Goal: Task Accomplishment & Management: Complete application form

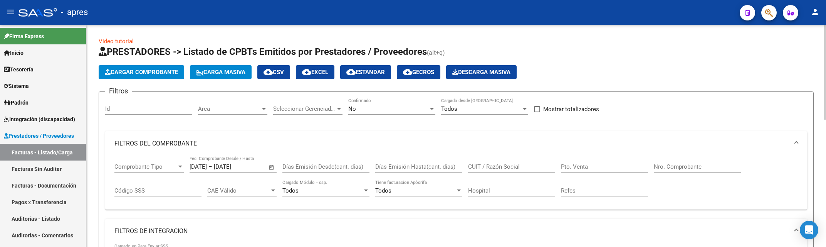
scroll to position [298, 0]
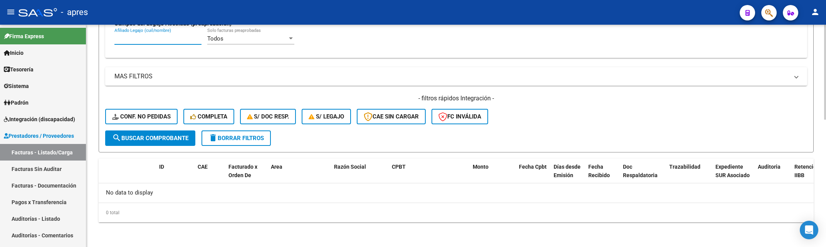
click at [138, 42] on input "Afiliado Legajo (cuil/nombre)" at bounding box center [157, 38] width 87 height 7
paste input "54885668"
click at [142, 139] on span "search Buscar Comprobante" at bounding box center [150, 137] width 76 height 7
drag, startPoint x: 146, startPoint y: 39, endPoint x: 41, endPoint y: 49, distance: 105.3
click at [41, 49] on mat-sidenav-container "Firma Express Inicio Calendario SSS Instructivos Contacto OS Tesorería Extracto…" at bounding box center [413, 136] width 826 height 222
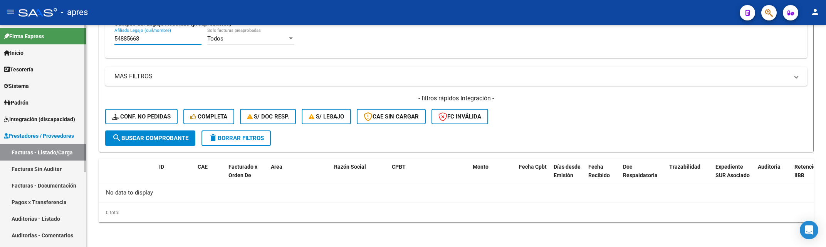
paste input "6118199"
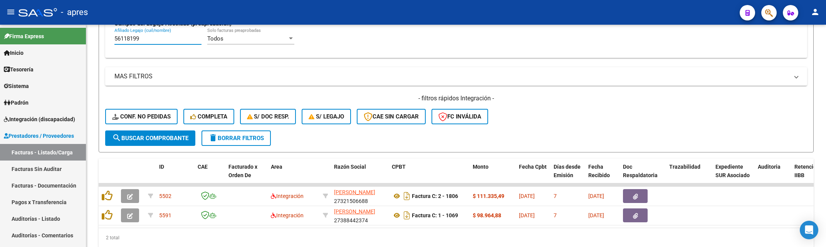
type input "56118199"
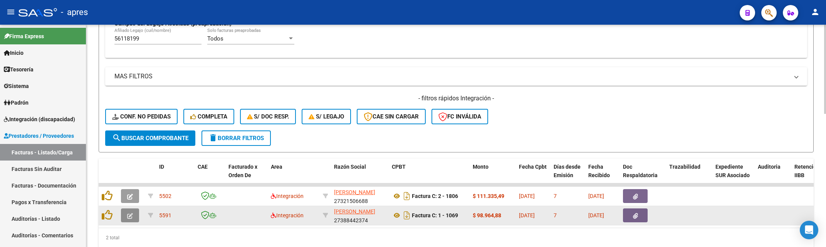
click at [129, 214] on icon "button" at bounding box center [130, 216] width 6 height 6
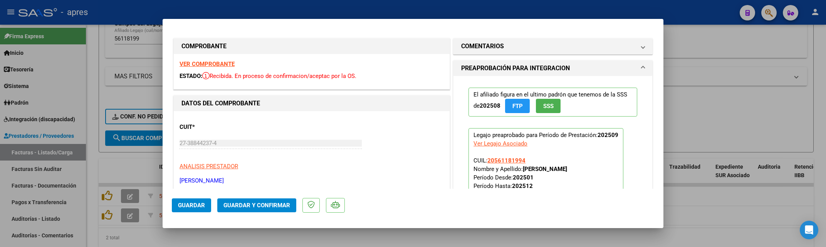
click at [211, 62] on strong "VER COMPROBANTE" at bounding box center [207, 63] width 55 height 7
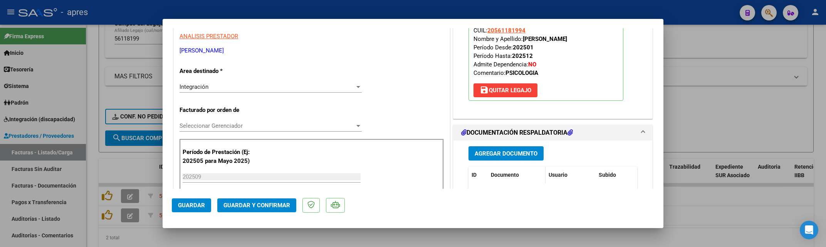
scroll to position [154, 0]
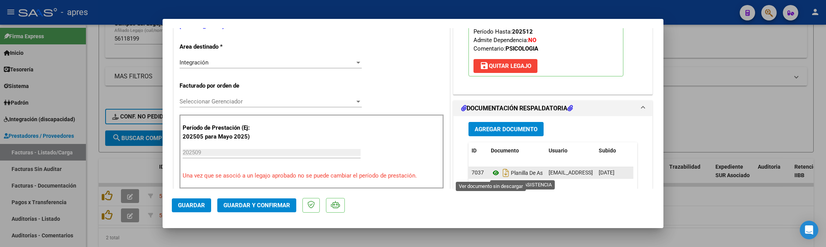
click at [491, 171] on icon at bounding box center [496, 172] width 10 height 9
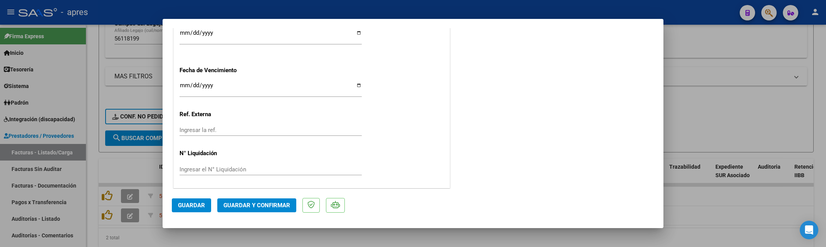
scroll to position [585, 0]
click at [261, 206] on span "Guardar y Confirmar" at bounding box center [256, 204] width 67 height 7
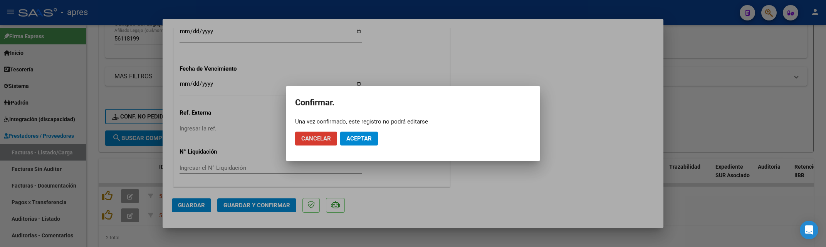
drag, startPoint x: 362, startPoint y: 144, endPoint x: 364, endPoint y: 117, distance: 27.0
click at [362, 144] on button "Aceptar" at bounding box center [359, 138] width 38 height 14
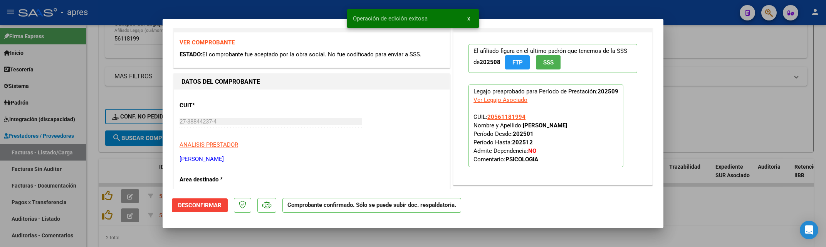
scroll to position [0, 0]
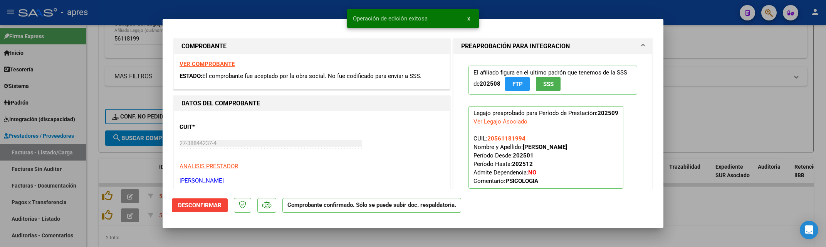
drag, startPoint x: 140, startPoint y: 245, endPoint x: 145, endPoint y: 235, distance: 11.7
click at [140, 244] on div at bounding box center [413, 123] width 826 height 247
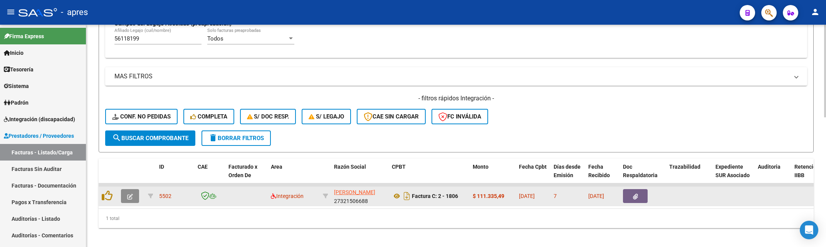
click at [128, 196] on icon "button" at bounding box center [130, 196] width 6 height 6
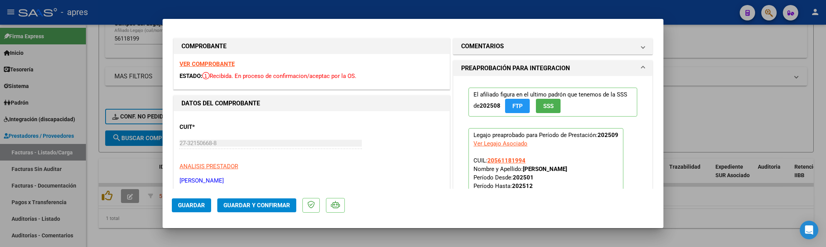
click at [226, 67] on strong "VER COMPROBANTE" at bounding box center [207, 63] width 55 height 7
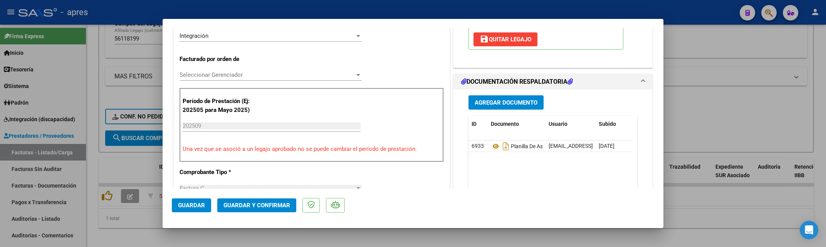
scroll to position [205, 0]
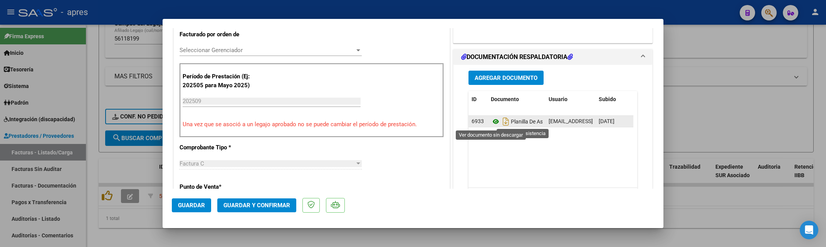
click at [491, 119] on icon at bounding box center [496, 121] width 10 height 9
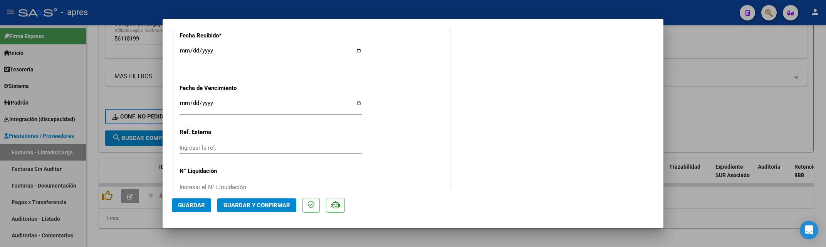
scroll to position [585, 0]
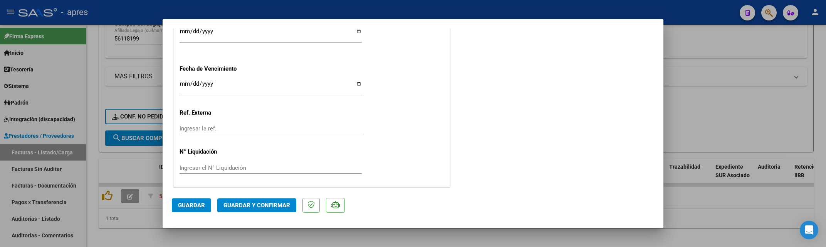
click at [182, 84] on input "[DATE]" at bounding box center [271, 87] width 182 height 12
type input "[DATE]"
click at [248, 202] on span "Guardar y Confirmar" at bounding box center [256, 204] width 67 height 7
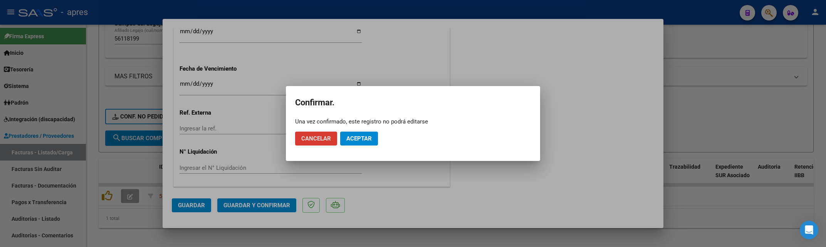
click at [362, 138] on span "Aceptar" at bounding box center [358, 138] width 25 height 7
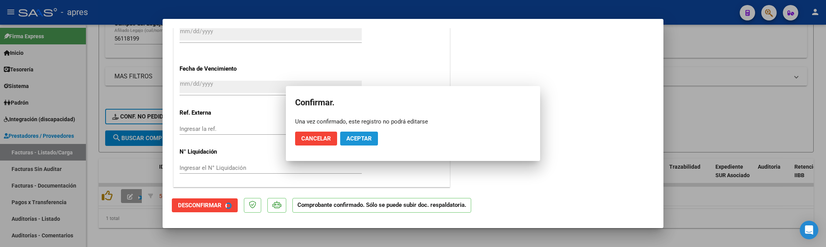
scroll to position [537, 0]
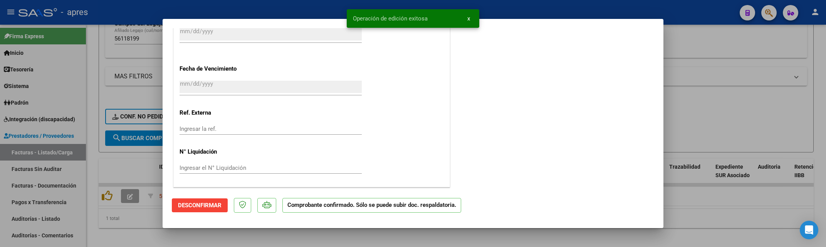
click at [103, 216] on div at bounding box center [413, 123] width 826 height 247
type input "$ 0,00"
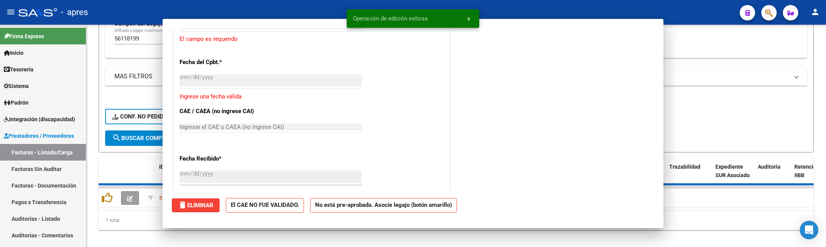
scroll to position [680, 0]
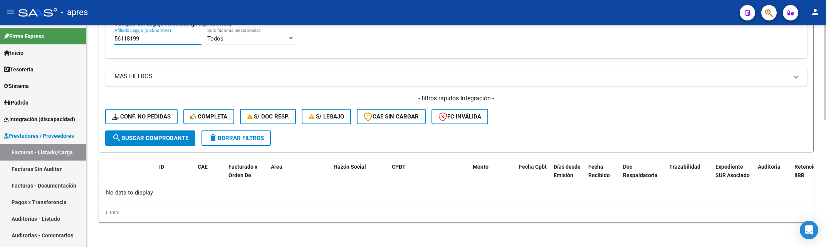
drag, startPoint x: 142, startPoint y: 40, endPoint x: 106, endPoint y: 35, distance: 37.1
click at [106, 35] on div "Todos Cargado en Para Enviar SSS Período De Prestación Campos del Archivo de Re…" at bounding box center [456, 1] width 702 height 112
paste input "2728954"
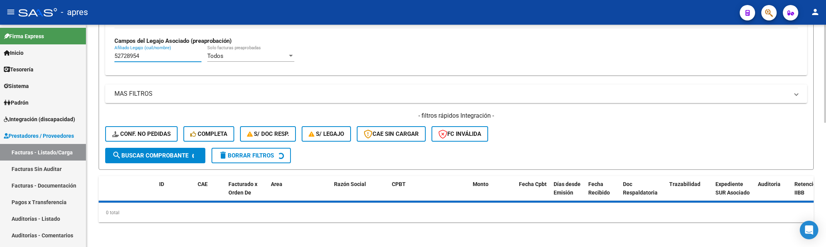
scroll to position [298, 0]
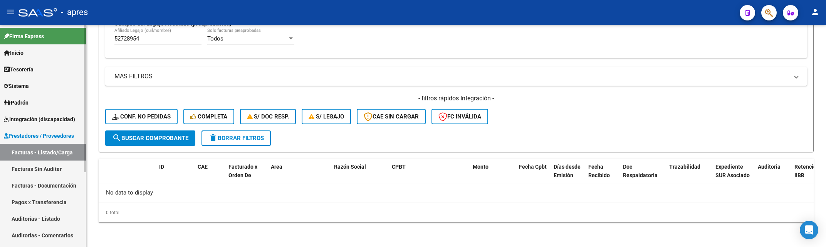
drag, startPoint x: 146, startPoint y: 41, endPoint x: 60, endPoint y: 41, distance: 85.1
click at [60, 41] on mat-sidenav-container "Firma Express Inicio Calendario SSS Instructivos Contacto OS Tesorería Extracto…" at bounding box center [413, 136] width 826 height 222
paste input "3823838"
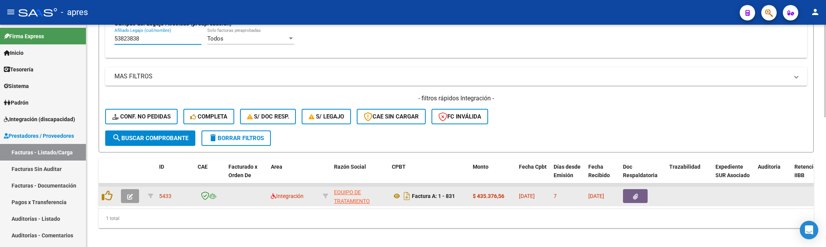
type input "53823838"
click at [129, 196] on icon "button" at bounding box center [130, 196] width 6 height 6
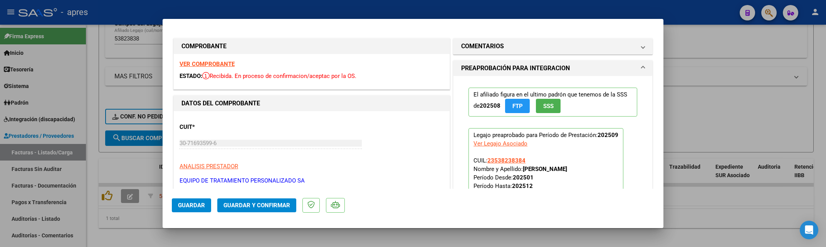
click at [225, 62] on strong "VER COMPROBANTE" at bounding box center [207, 63] width 55 height 7
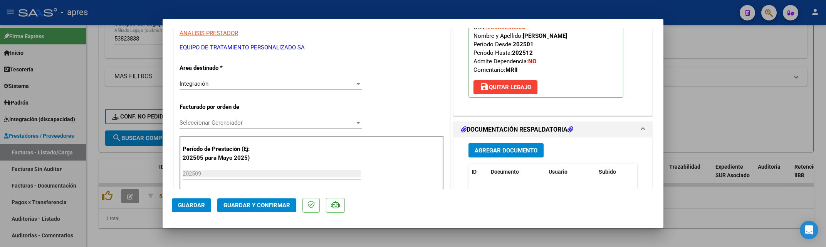
scroll to position [154, 0]
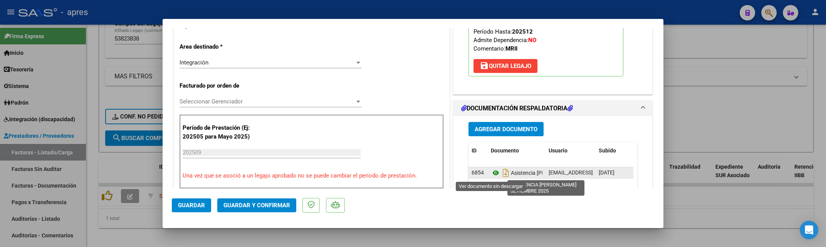
click at [491, 173] on icon at bounding box center [496, 172] width 10 height 9
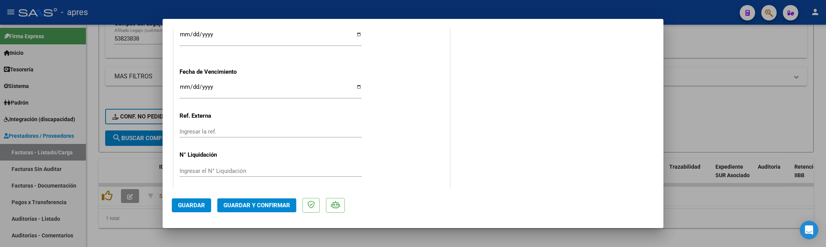
scroll to position [585, 0]
click at [250, 195] on mat-dialog-actions "Guardar Guardar y Confirmar" at bounding box center [413, 203] width 482 height 30
click at [250, 210] on button "Guardar y Confirmar" at bounding box center [256, 205] width 79 height 14
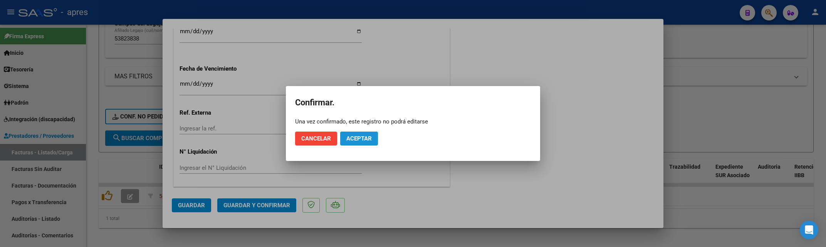
drag, startPoint x: 353, startPoint y: 143, endPoint x: 350, endPoint y: 105, distance: 38.6
click at [352, 141] on button "Aceptar" at bounding box center [359, 138] width 38 height 14
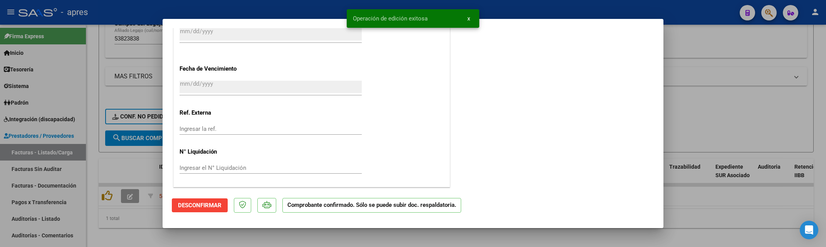
click at [112, 229] on div at bounding box center [413, 123] width 826 height 247
type input "$ 0,00"
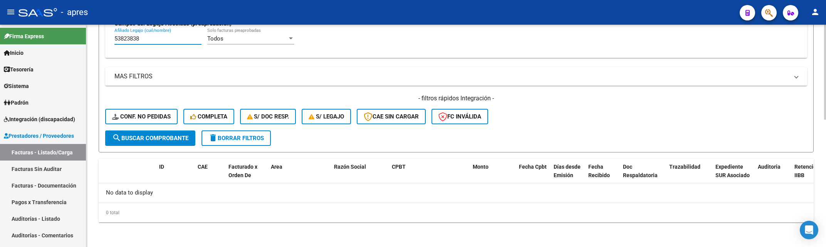
drag, startPoint x: 162, startPoint y: 37, endPoint x: 96, endPoint y: 40, distance: 66.4
paste input "5733160"
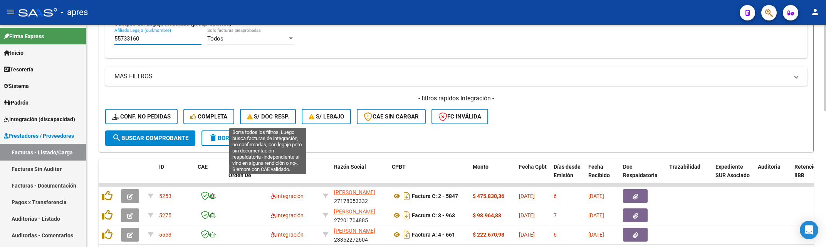
scroll to position [349, 0]
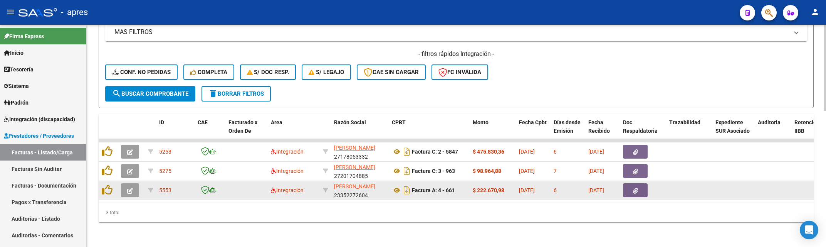
type input "55733160"
click at [127, 188] on icon "button" at bounding box center [130, 191] width 6 height 6
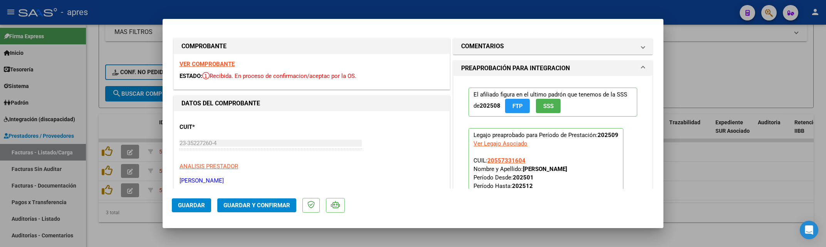
click at [206, 63] on strong "VER COMPROBANTE" at bounding box center [207, 63] width 55 height 7
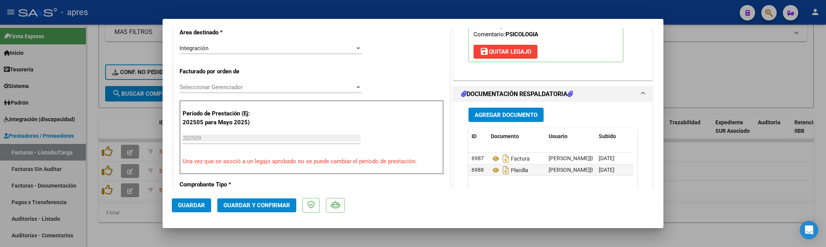
scroll to position [205, 0]
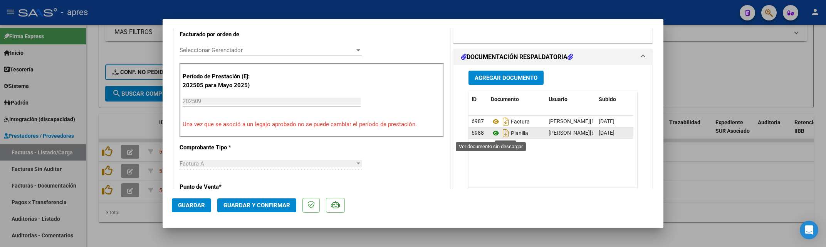
click at [492, 132] on icon at bounding box center [496, 132] width 10 height 9
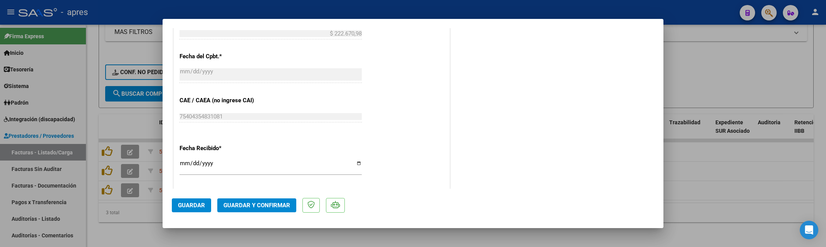
scroll to position [462, 0]
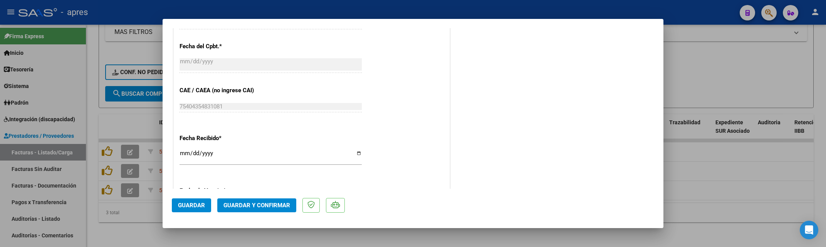
click at [183, 149] on div "[DATE] Ingresar la fecha" at bounding box center [271, 156] width 182 height 17
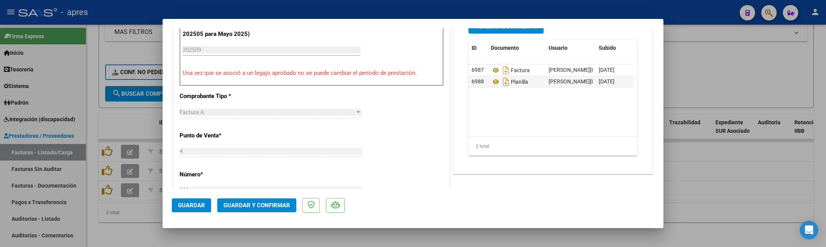
scroll to position [102, 0]
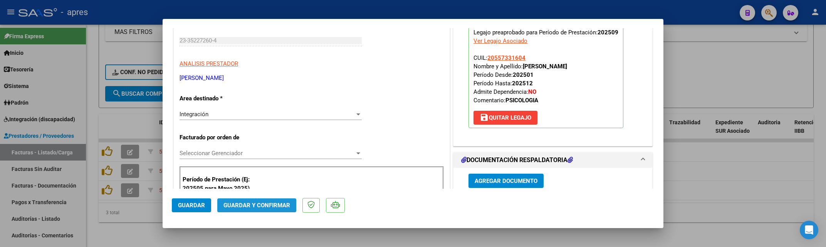
click at [262, 200] on button "Guardar y Confirmar" at bounding box center [256, 205] width 79 height 14
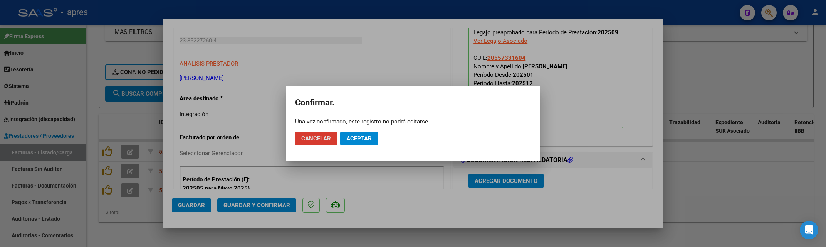
click at [369, 128] on mat-dialog-actions "Cancelar Aceptar" at bounding box center [413, 138] width 236 height 26
drag, startPoint x: 368, startPoint y: 139, endPoint x: 368, endPoint y: 131, distance: 7.7
click at [368, 138] on span "Aceptar" at bounding box center [358, 138] width 25 height 7
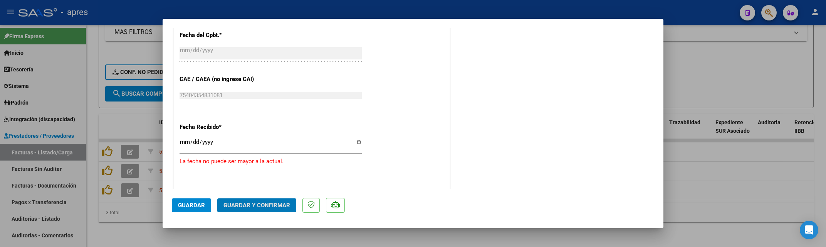
scroll to position [457, 0]
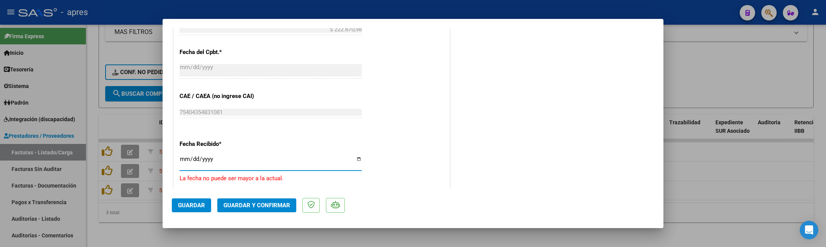
click at [186, 159] on input "[DATE]" at bounding box center [271, 162] width 182 height 12
type input "[DATE]"
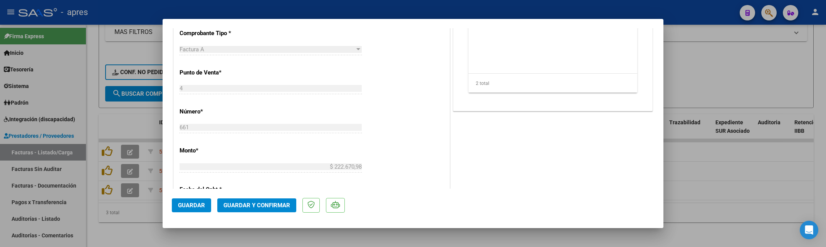
scroll to position [302, 0]
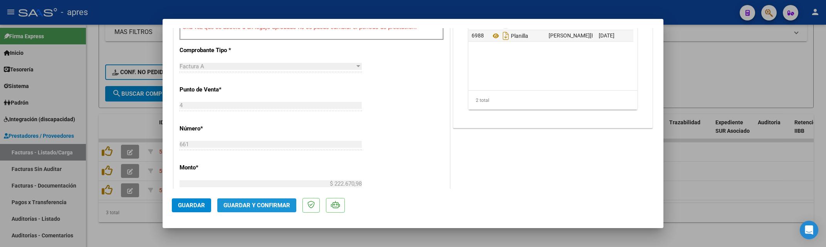
click at [239, 205] on span "Guardar y Confirmar" at bounding box center [256, 204] width 67 height 7
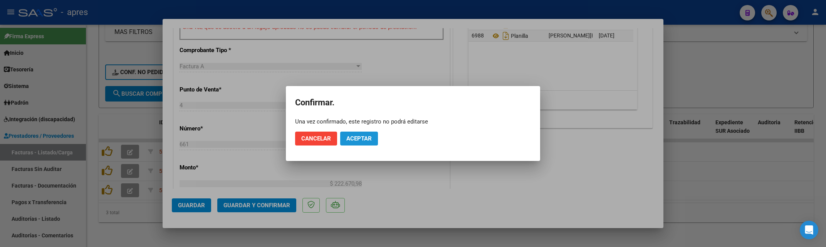
click at [366, 138] on span "Aceptar" at bounding box center [358, 138] width 25 height 7
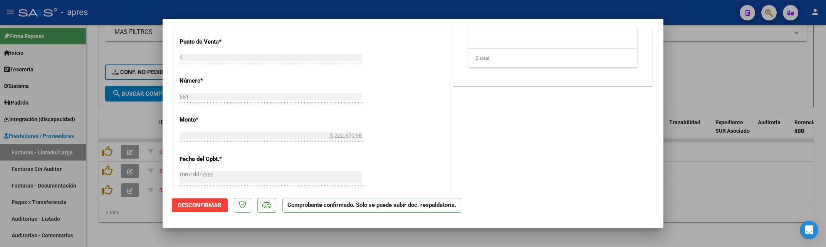
click at [145, 227] on div at bounding box center [413, 123] width 826 height 247
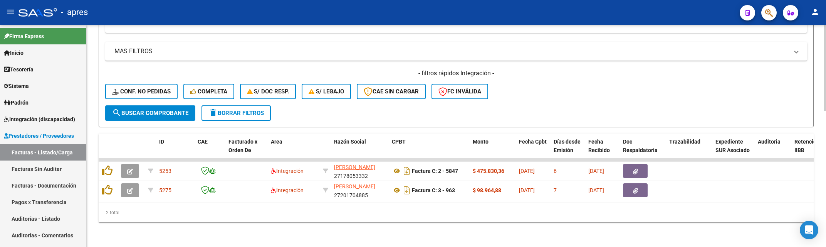
scroll to position [331, 0]
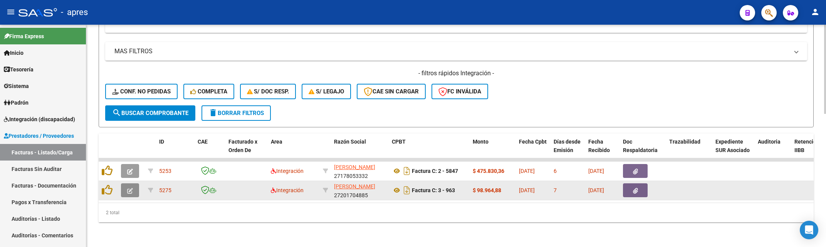
click at [136, 183] on button "button" at bounding box center [130, 190] width 18 height 14
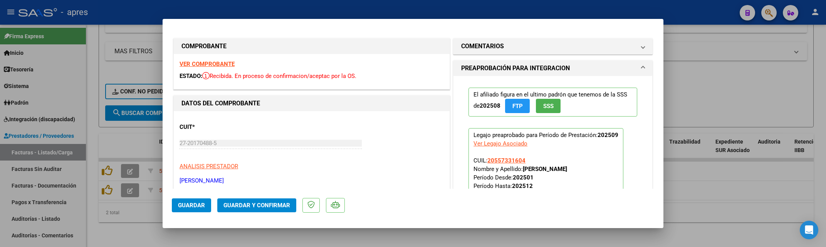
click at [224, 66] on strong "VER COMPROBANTE" at bounding box center [207, 63] width 55 height 7
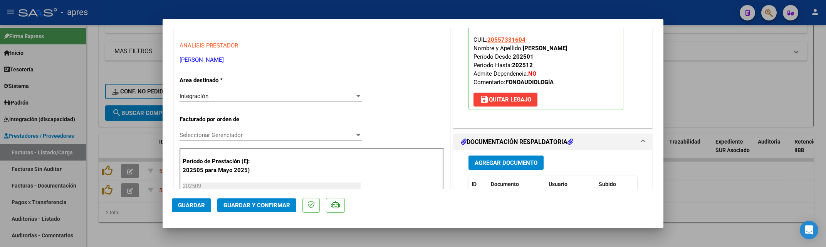
scroll to position [205, 0]
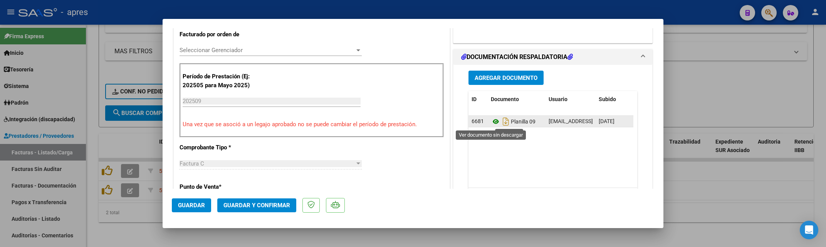
click at [492, 121] on icon at bounding box center [496, 121] width 10 height 9
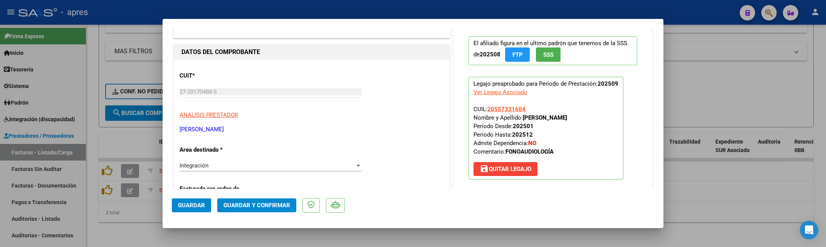
scroll to position [0, 0]
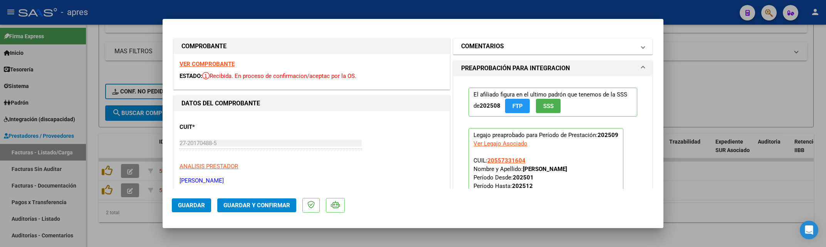
click at [562, 51] on mat-panel-title "COMENTARIOS" at bounding box center [548, 46] width 174 height 9
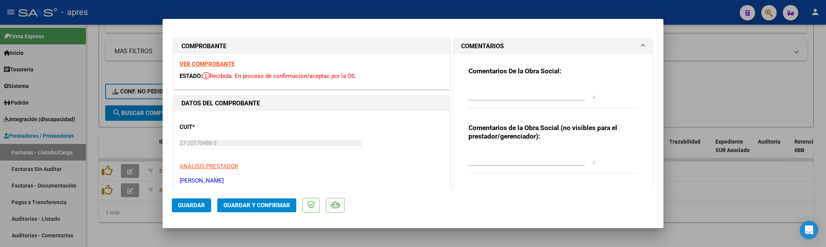
click at [497, 86] on textarea at bounding box center [531, 90] width 127 height 15
paste textarea "8/10 Se rechaza,FALTA DNI de la persona con discapacidad en la factura. Debe ha…"
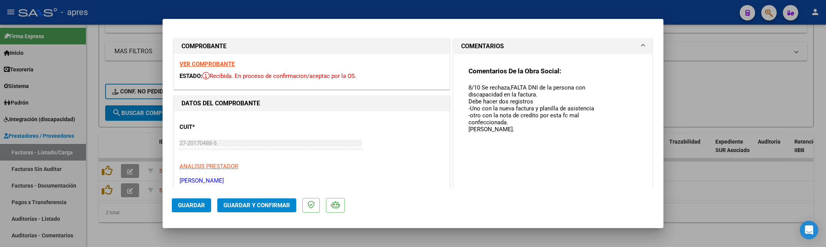
drag, startPoint x: 588, startPoint y: 96, endPoint x: 574, endPoint y: 146, distance: 52.1
click at [586, 194] on mat-dialog-container "COMPROBANTE VER COMPROBANTE ESTADO: Recibida. En proceso de confirmacion/acepta…" at bounding box center [413, 123] width 501 height 209
click at [507, 91] on textarea "8/10 Se rechaza,FALTA DNI de la persona con discapacidad en la factura. Debe ha…" at bounding box center [531, 139] width 127 height 113
click at [511, 93] on textarea "8/10 Se rechaza,FALTA DNI de la persona con discapacidad en la factura. Debe ha…" at bounding box center [531, 139] width 127 height 113
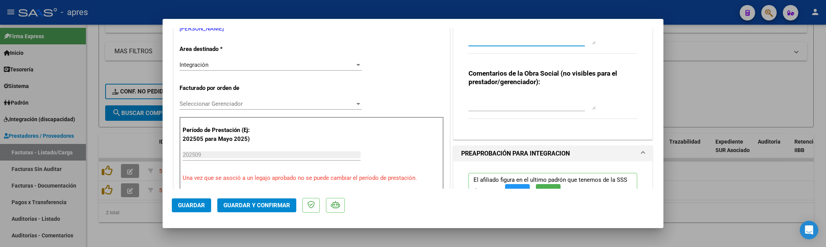
scroll to position [154, 0]
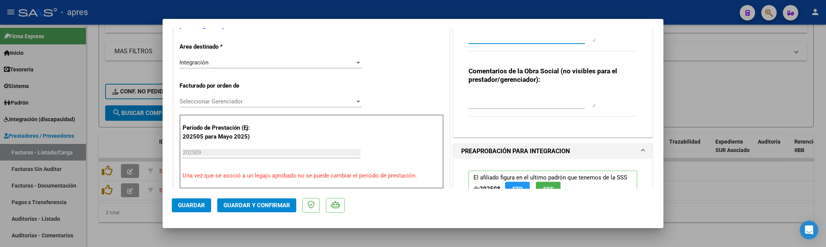
type textarea "8/10 Se rechaza,INCORRECTO DNI de la persona con discapacidad en la factura. De…"
click at [523, 105] on textarea at bounding box center [531, 99] width 127 height 15
type textarea "DEBE REFACTURAR"
click at [260, 68] on div "Integración Seleccionar Area" at bounding box center [271, 63] width 182 height 12
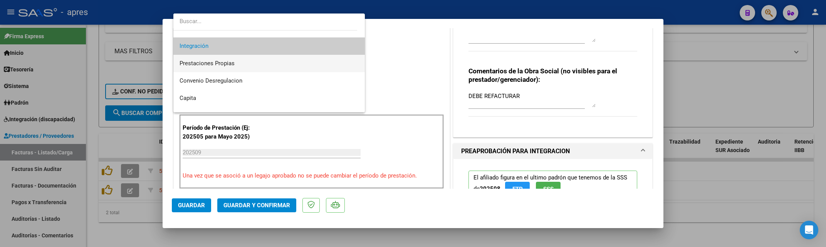
scroll to position [75, 0]
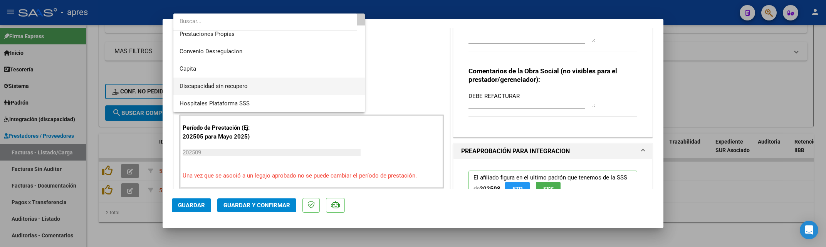
click at [253, 82] on span "Discapacidad sin recupero" at bounding box center [269, 85] width 179 height 17
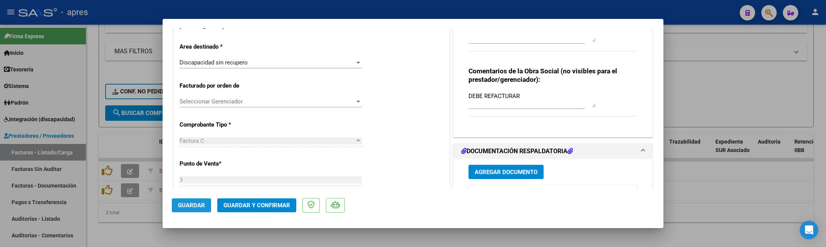
click at [202, 204] on span "Guardar" at bounding box center [191, 204] width 27 height 7
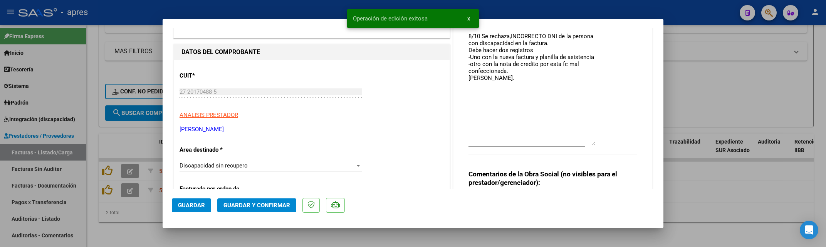
scroll to position [0, 0]
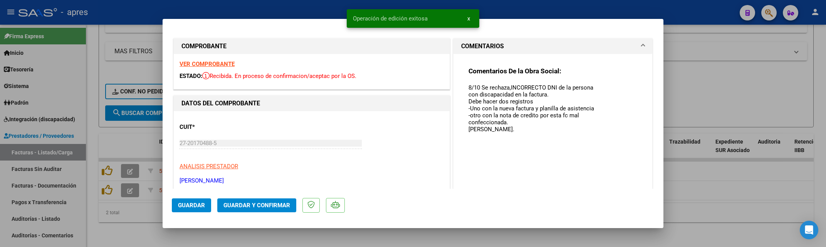
click at [119, 227] on div at bounding box center [413, 123] width 826 height 247
type input "$ 0,00"
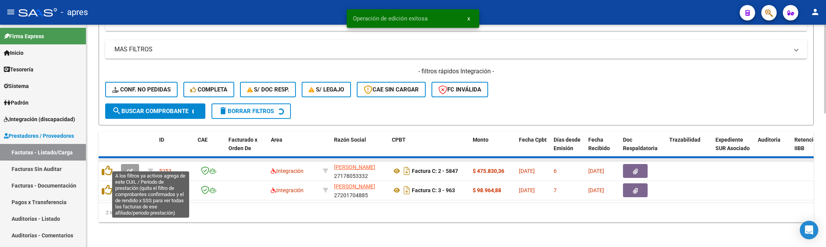
scroll to position [311, 0]
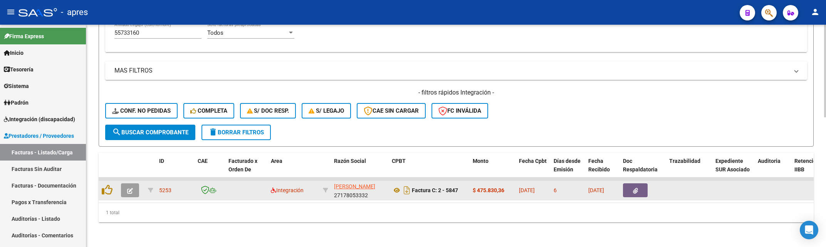
click at [126, 184] on button "button" at bounding box center [130, 190] width 18 height 14
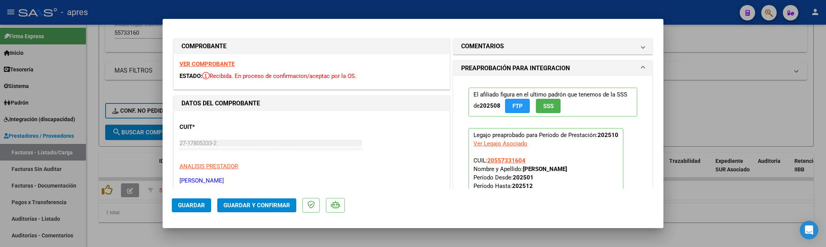
click at [200, 65] on strong "VER COMPROBANTE" at bounding box center [207, 63] width 55 height 7
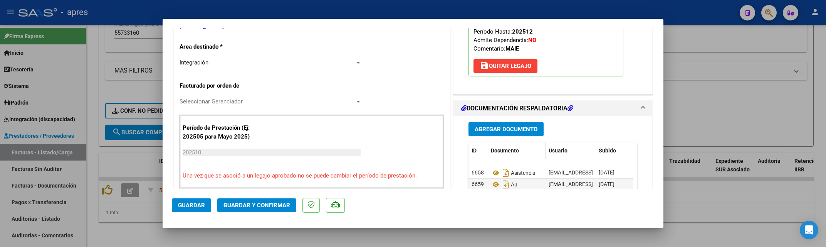
scroll to position [205, 0]
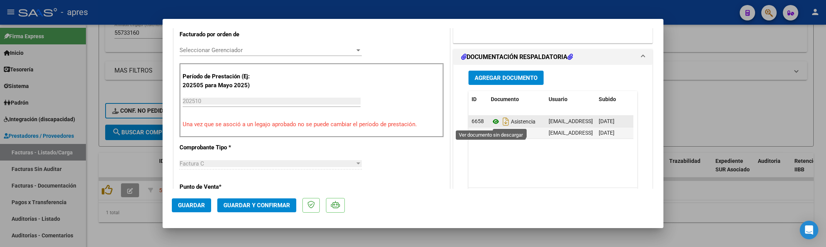
click at [491, 125] on icon at bounding box center [496, 121] width 10 height 9
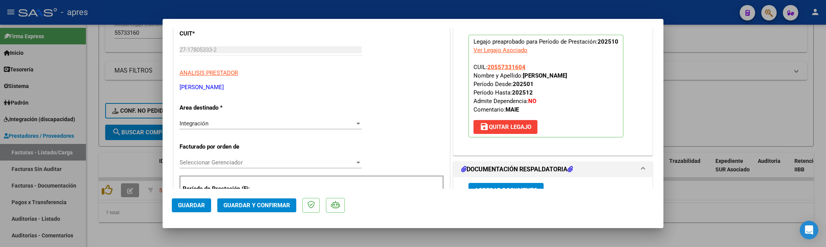
scroll to position [0, 0]
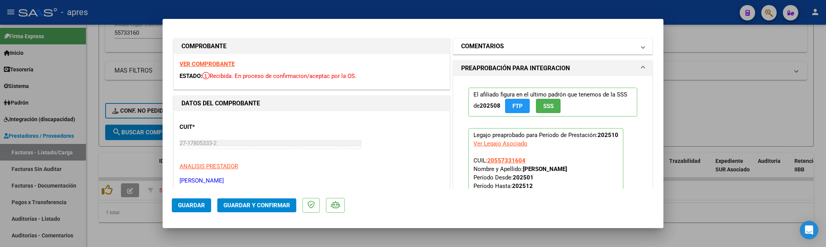
click at [488, 45] on h1 "COMENTARIOS" at bounding box center [482, 46] width 43 height 9
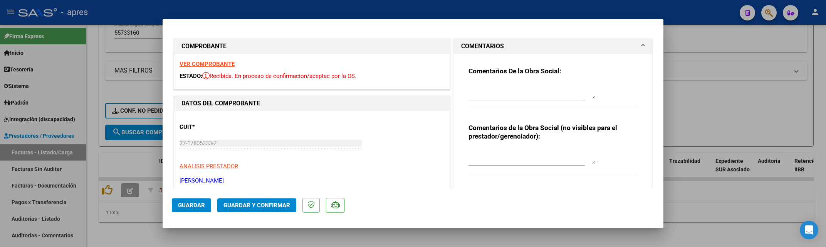
click at [482, 96] on textarea at bounding box center [531, 90] width 127 height 15
type textarea "t"
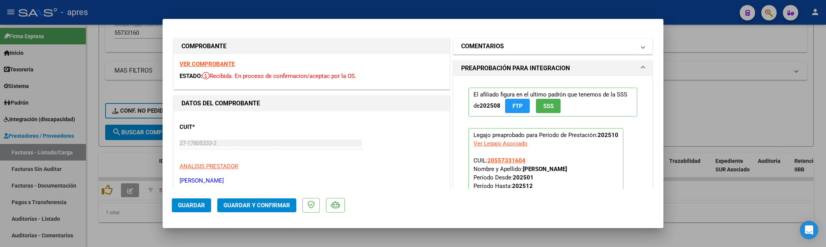
click at [535, 44] on mat-panel-title "COMENTARIOS" at bounding box center [548, 46] width 174 height 9
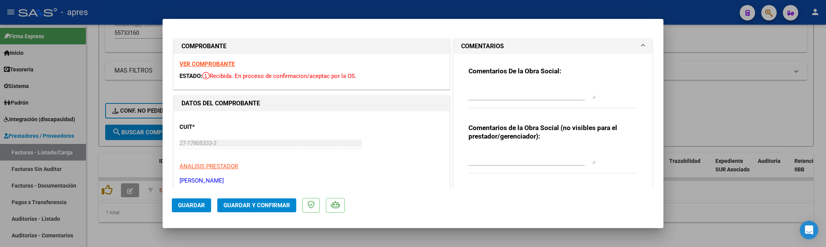
click at [474, 89] on textarea at bounding box center [531, 90] width 127 height 15
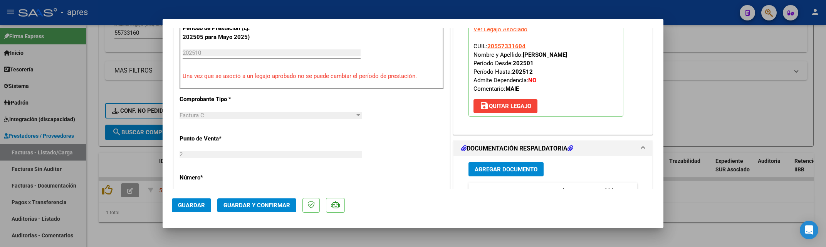
scroll to position [257, 0]
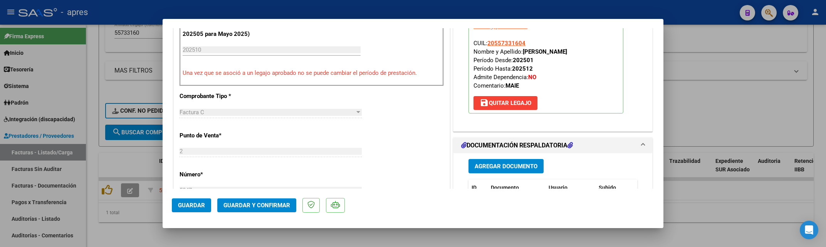
type textarea "Tene en cuenta que en peropdp va el periodo trabajado y NO el mes que cargas la…"
drag, startPoint x: 504, startPoint y: 114, endPoint x: 505, endPoint y: 107, distance: 7.4
click at [504, 113] on div "El afiliado figura en el ultimo padrón que tenemos de la SSS de 202508 FTP SSS …" at bounding box center [553, 42] width 180 height 166
click at [505, 107] on button "save [PERSON_NAME]" at bounding box center [505, 103] width 64 height 14
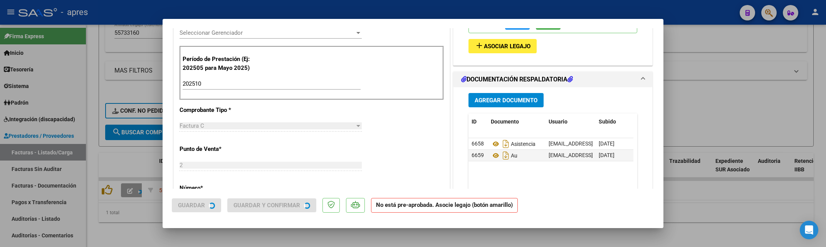
scroll to position [205, 0]
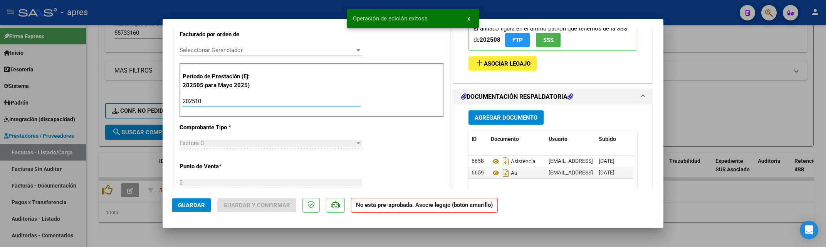
click at [208, 101] on input "202510" at bounding box center [272, 100] width 178 height 7
type input "202509"
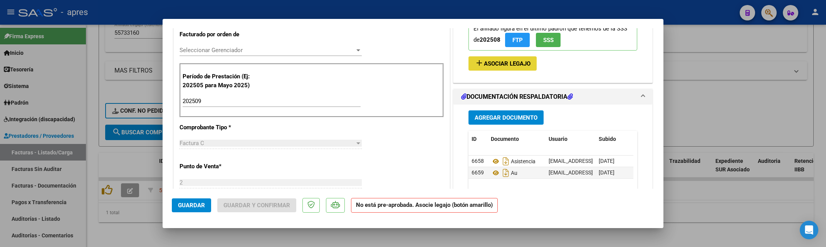
click at [494, 67] on span "Asociar Legajo" at bounding box center [507, 63] width 47 height 7
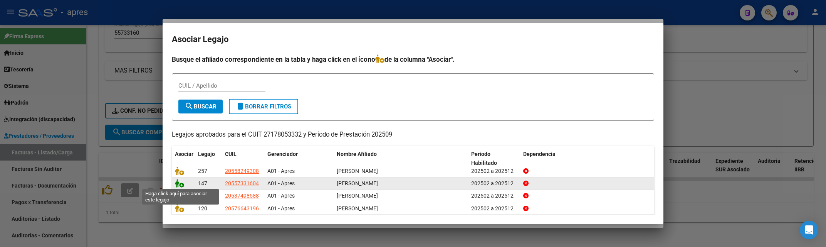
click at [181, 182] on icon at bounding box center [179, 183] width 9 height 8
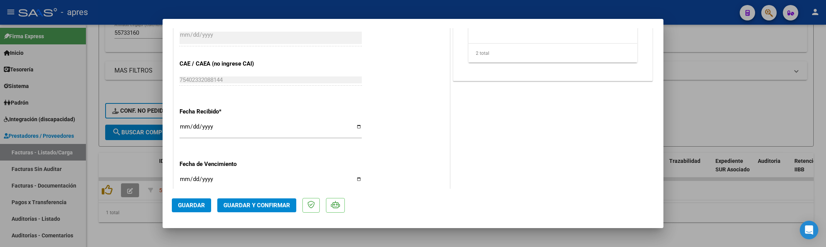
scroll to position [514, 0]
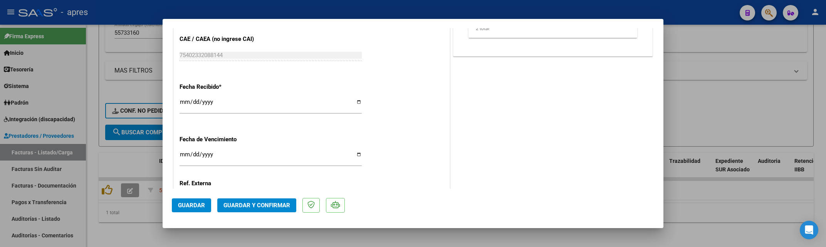
click at [183, 158] on input "Ingresar la fecha" at bounding box center [271, 157] width 182 height 12
type input "[DATE]"
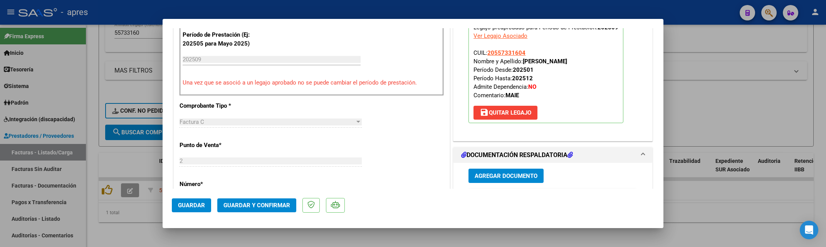
scroll to position [257, 0]
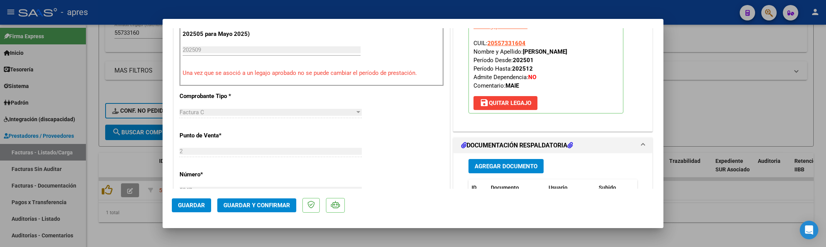
click at [273, 206] on span "Guardar y Confirmar" at bounding box center [256, 204] width 67 height 7
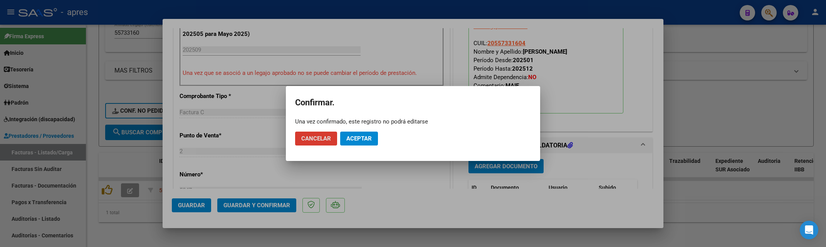
drag, startPoint x: 364, startPoint y: 136, endPoint x: 364, endPoint y: 104, distance: 32.4
click at [363, 135] on span "Aceptar" at bounding box center [358, 138] width 25 height 7
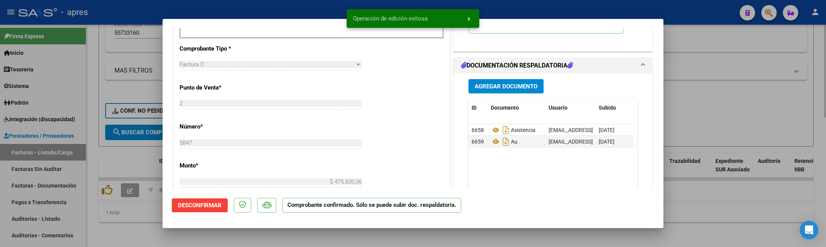
click at [337, 242] on div at bounding box center [413, 123] width 826 height 247
type input "$ 0,00"
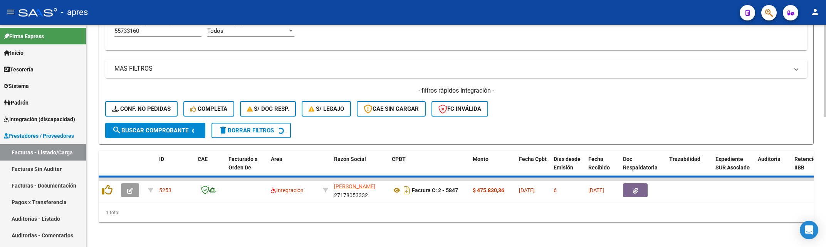
scroll to position [298, 0]
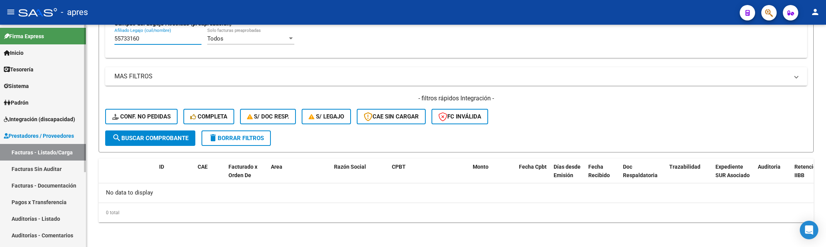
drag, startPoint x: 147, startPoint y: 38, endPoint x: 42, endPoint y: 45, distance: 104.6
click at [42, 45] on mat-sidenav-container "Firma Express Inicio Calendario SSS Instructivos Contacto OS Tesorería Extracto…" at bounding box center [413, 136] width 826 height 222
paste input "8440597"
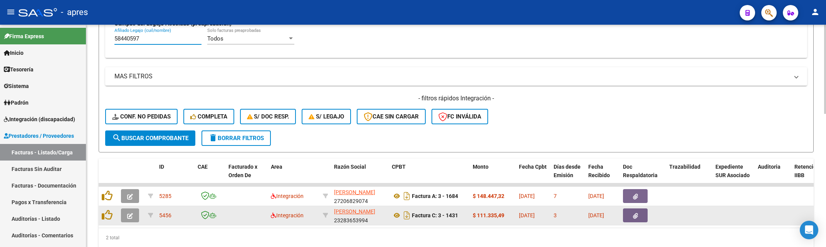
type input "58440597"
click at [133, 211] on button "button" at bounding box center [130, 215] width 18 height 14
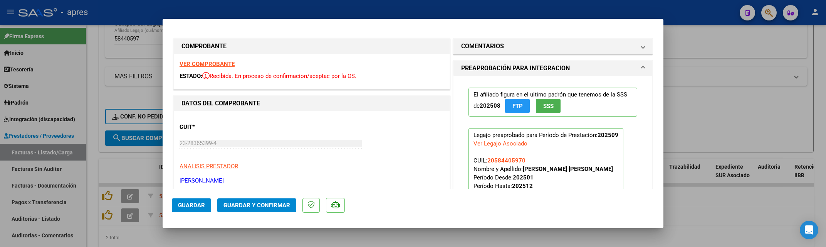
click at [222, 62] on strong "VER COMPROBANTE" at bounding box center [207, 63] width 55 height 7
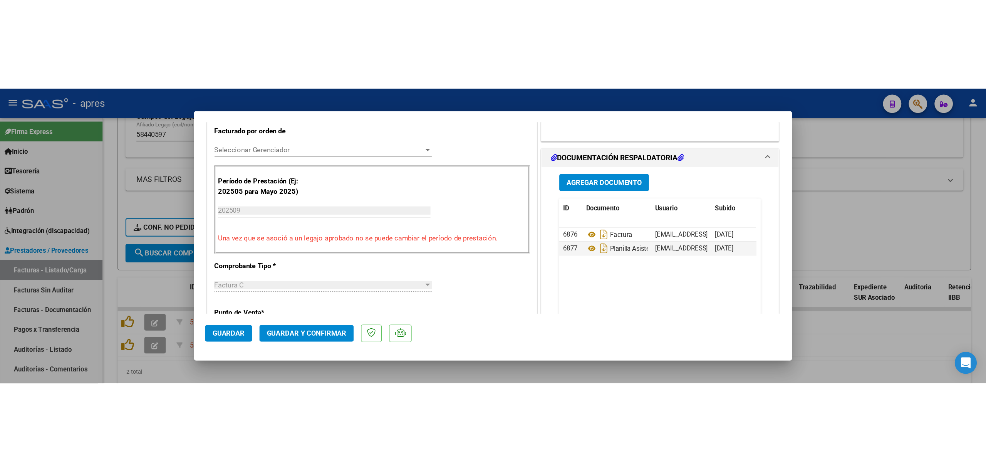
scroll to position [205, 0]
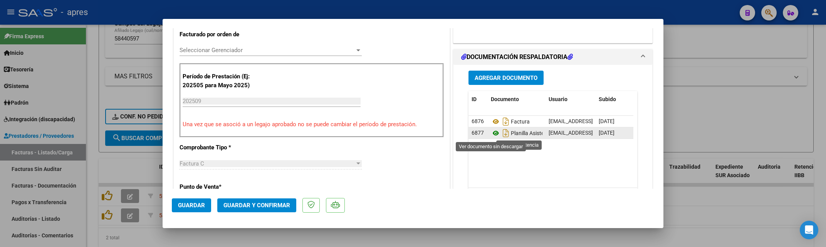
click at [491, 130] on icon at bounding box center [496, 132] width 10 height 9
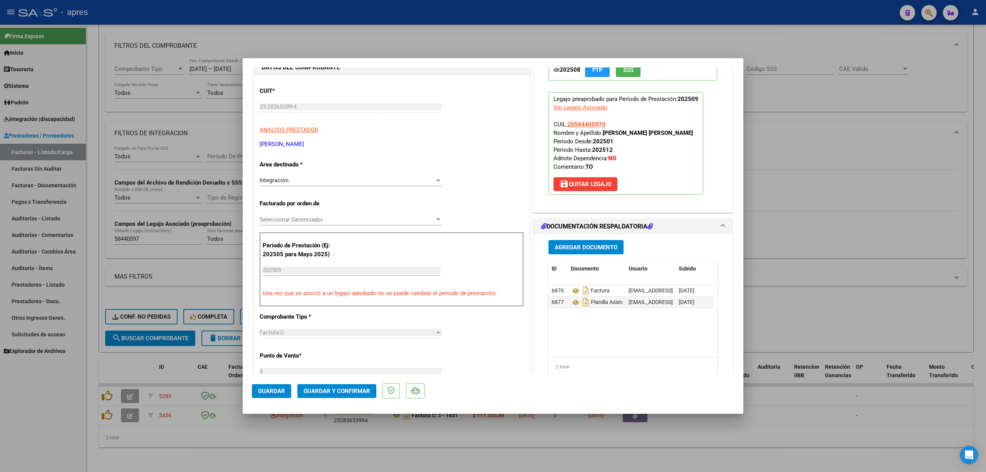
scroll to position [0, 0]
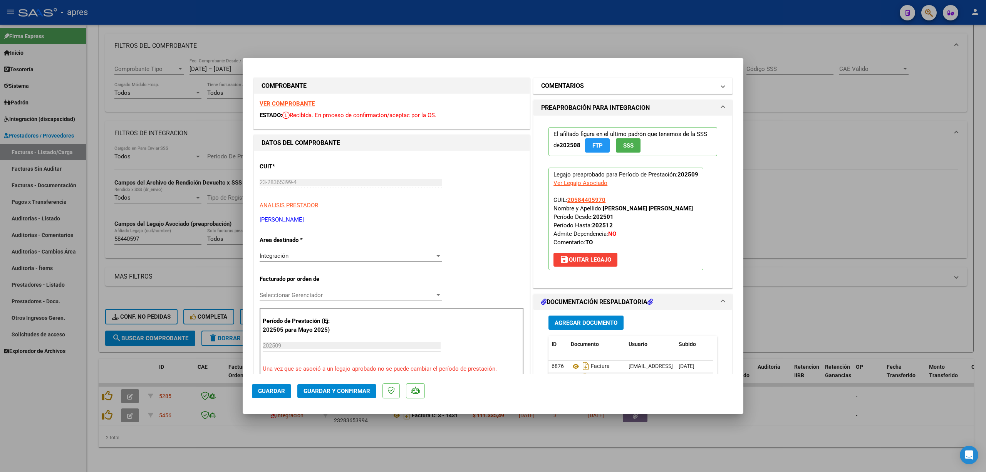
click at [577, 82] on h1 "COMENTARIOS" at bounding box center [562, 85] width 43 height 9
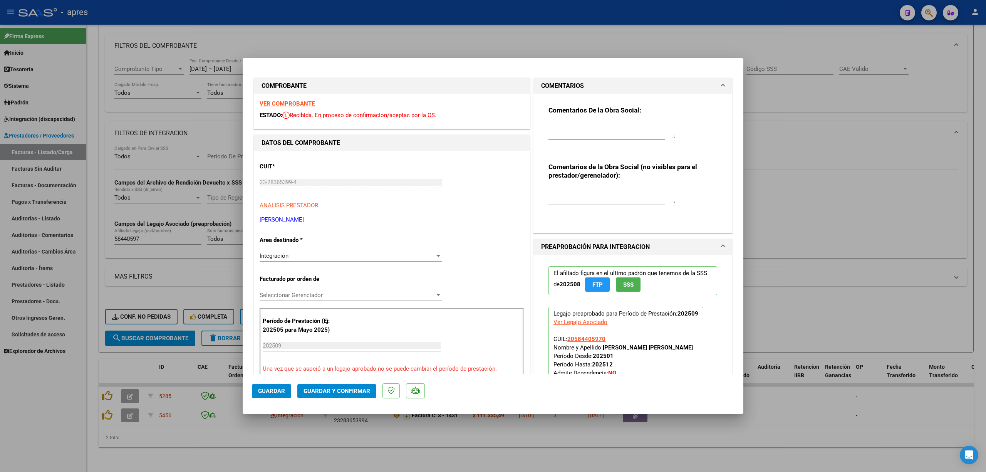
click at [572, 130] on textarea at bounding box center [612, 130] width 127 height 15
paste textarea "Cambiar la planilla de asistencia: Deberian cargar un nuevo archivo en document…"
paste textarea "Cuando lo haga lo debe registrar en comentarios para visualizarlo brevemente."
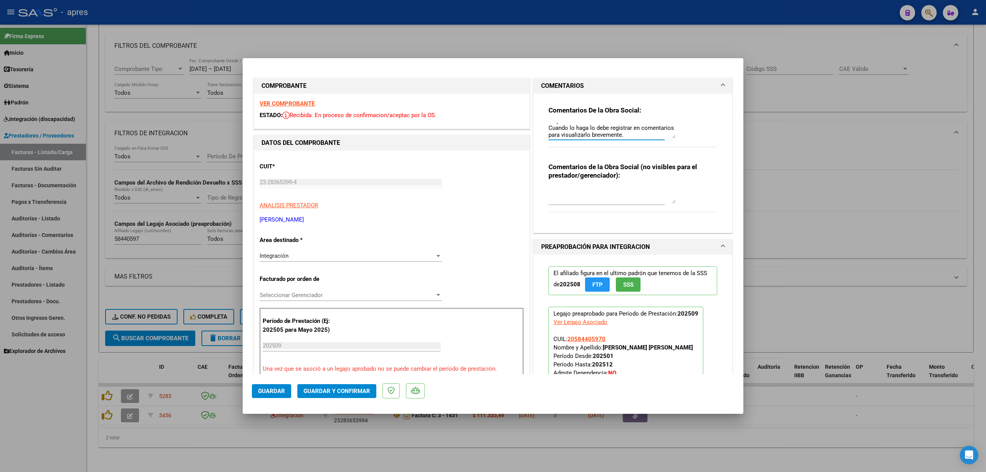
click at [633, 136] on textarea "8/10 Se rechaza, es la planilla [PERSON_NAME], se borro el mes y se escribio ar…" at bounding box center [612, 130] width 127 height 15
type textarea "8/10 Se rechaza, es la planilla [PERSON_NAME], se borro el mes y se escribio ar…"
drag, startPoint x: 273, startPoint y: 386, endPoint x: 279, endPoint y: 381, distance: 7.7
click at [273, 246] on button "Guardar" at bounding box center [271, 391] width 39 height 14
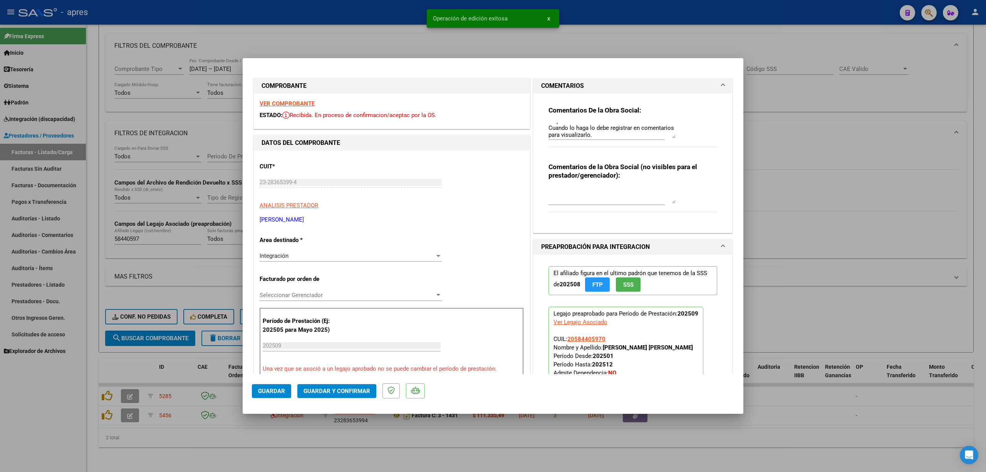
click at [219, 246] on div at bounding box center [493, 236] width 986 height 472
type input "$ 0,00"
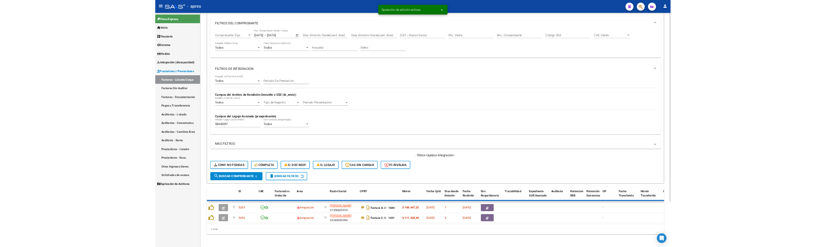
scroll to position [105, 0]
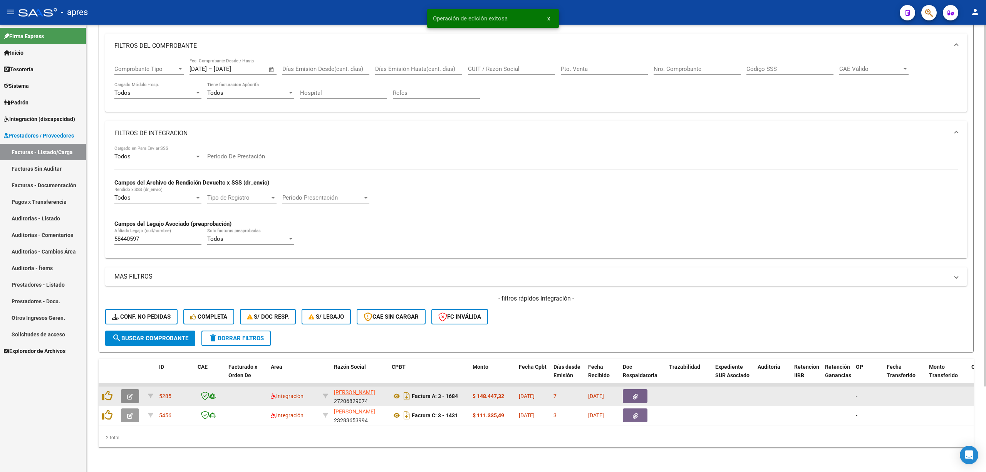
click at [133, 246] on button "button" at bounding box center [130, 396] width 18 height 14
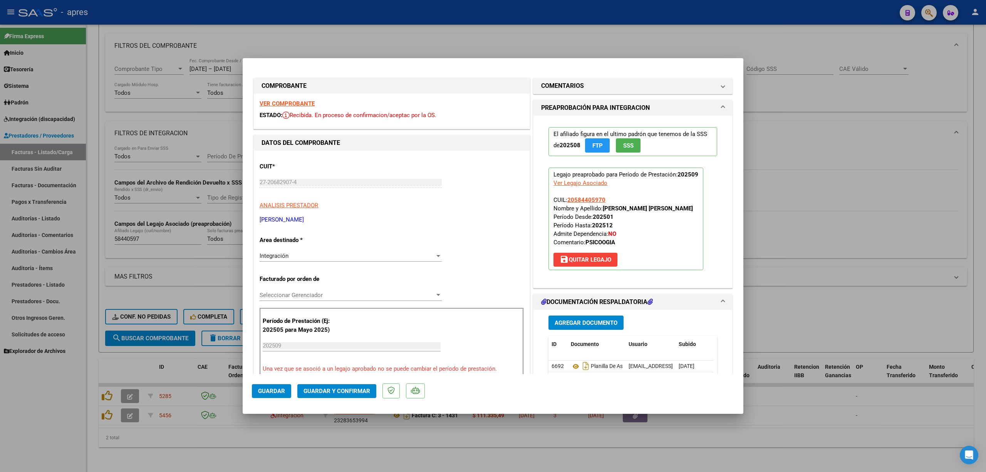
click at [308, 102] on strong "VER COMPROBANTE" at bounding box center [287, 103] width 55 height 7
click at [571, 246] on icon at bounding box center [576, 366] width 10 height 9
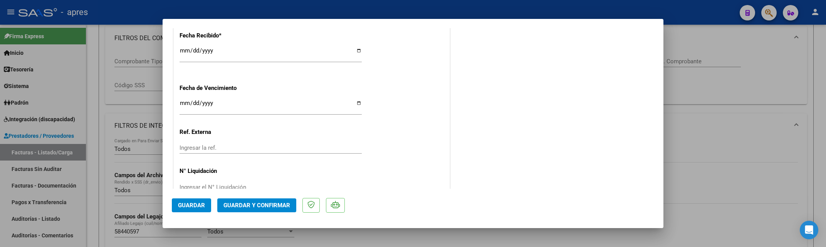
scroll to position [585, 0]
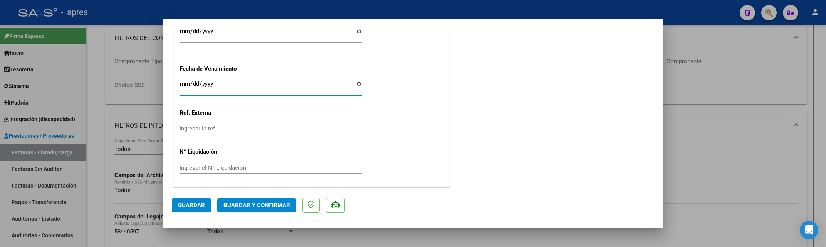
click at [180, 85] on input "Ingresar la fecha" at bounding box center [271, 87] width 182 height 12
type input "[DATE]"
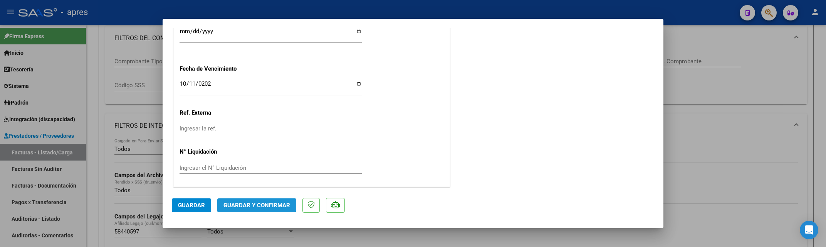
click at [267, 201] on span "Guardar y Confirmar" at bounding box center [256, 204] width 67 height 7
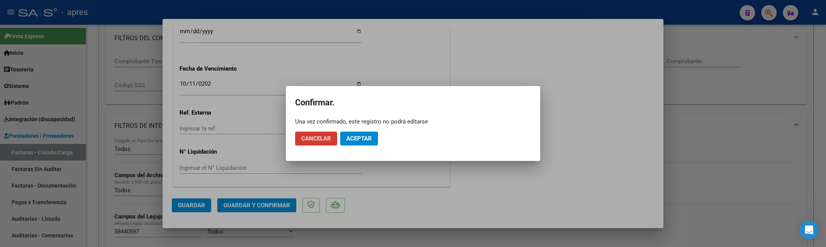
click at [349, 136] on span "Aceptar" at bounding box center [358, 138] width 25 height 7
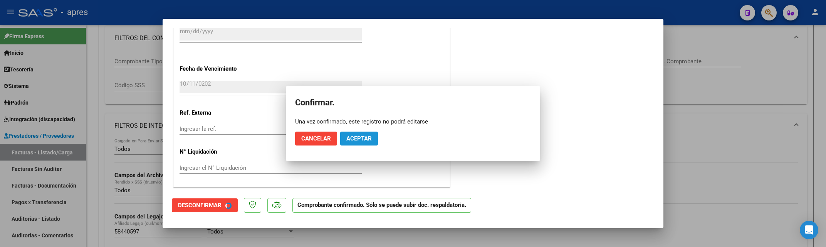
scroll to position [537, 0]
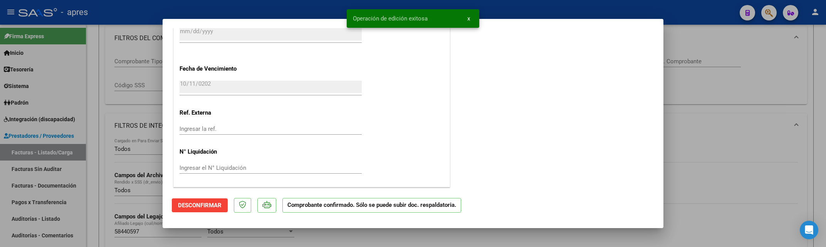
click at [89, 196] on div at bounding box center [413, 123] width 826 height 247
type input "$ 0,00"
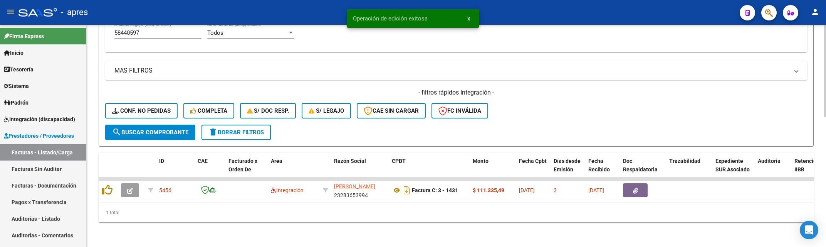
scroll to position [311, 0]
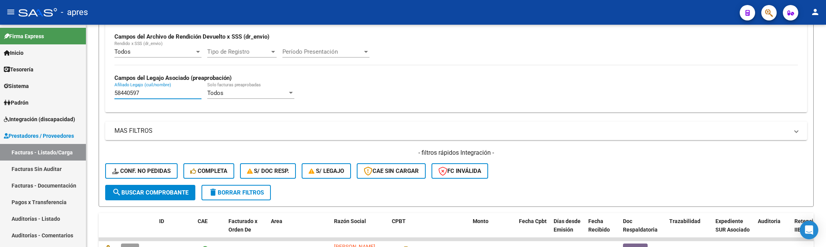
drag, startPoint x: 159, startPoint y: 26, endPoint x: 86, endPoint y: 21, distance: 73.0
click at [86, 21] on div "menu - apres person Firma Express Inicio Calendario SSS Instructivos Contacto O…" at bounding box center [413, 123] width 826 height 247
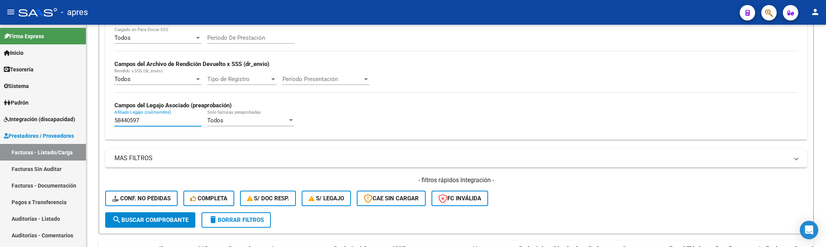
paste input "6796631"
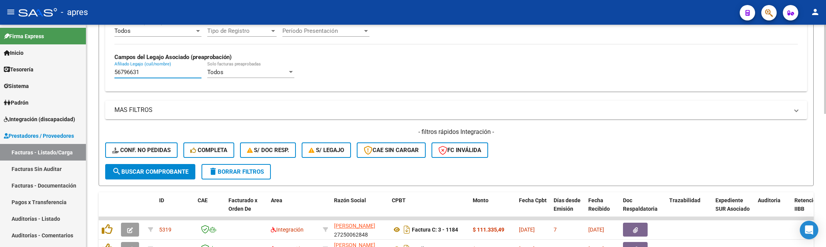
scroll to position [319, 0]
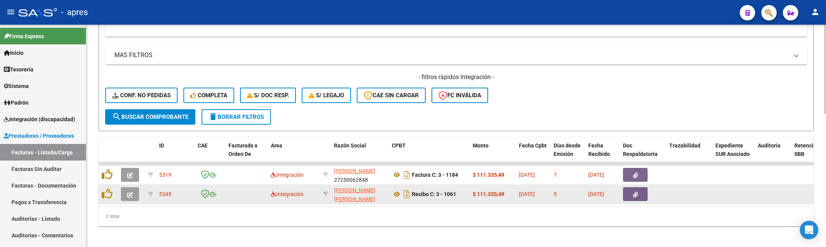
type input "56796631"
click at [133, 196] on icon "button" at bounding box center [130, 194] width 6 height 6
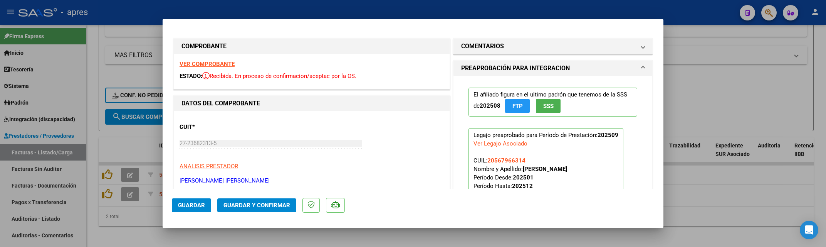
click at [208, 68] on div "VER COMPROBANTE ESTADO: Recibida. En proceso de confirmacion/aceptac por la OS." at bounding box center [312, 71] width 276 height 35
click at [210, 66] on strong "VER COMPROBANTE" at bounding box center [207, 63] width 55 height 7
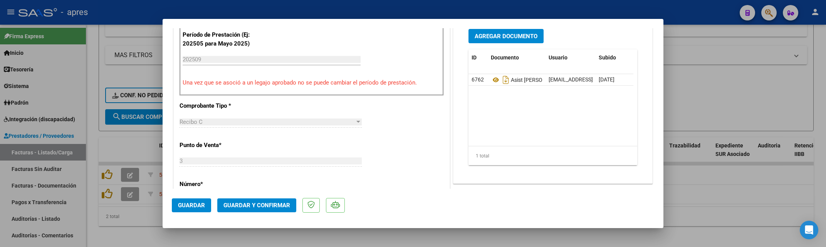
scroll to position [257, 0]
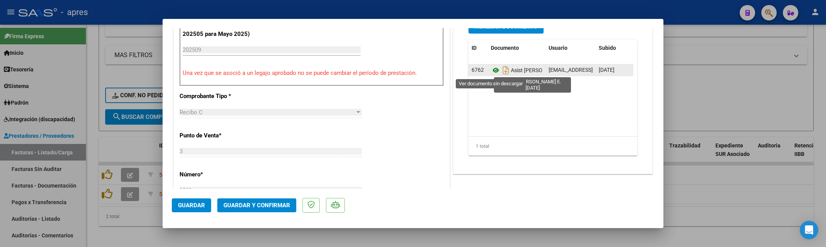
click at [493, 71] on icon at bounding box center [496, 69] width 10 height 9
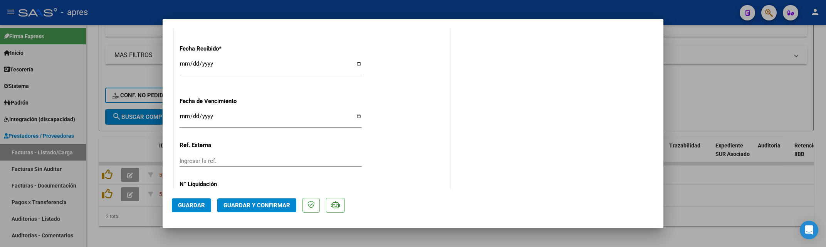
scroll to position [565, 0]
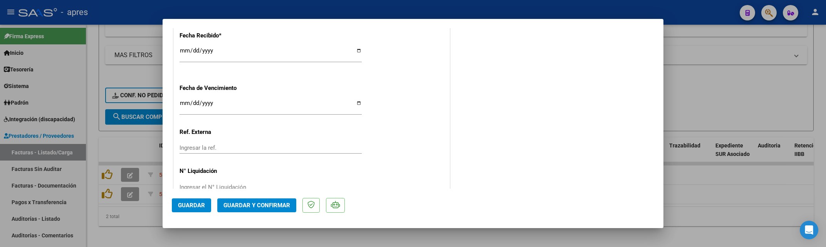
click at [279, 213] on mat-dialog-actions "Guardar Guardar y Confirmar" at bounding box center [413, 203] width 482 height 30
click at [281, 207] on span "Guardar y Confirmar" at bounding box center [256, 204] width 67 height 7
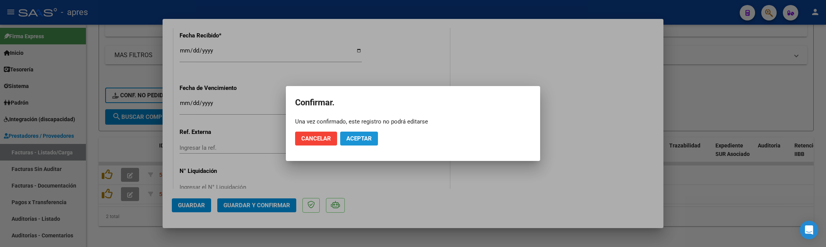
drag, startPoint x: 362, startPoint y: 139, endPoint x: 362, endPoint y: 29, distance: 109.8
click at [361, 133] on button "Aceptar" at bounding box center [359, 138] width 38 height 14
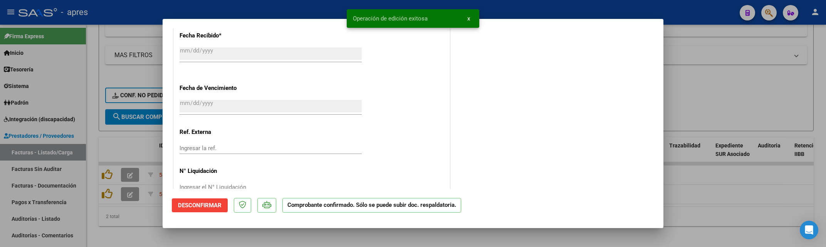
click at [115, 223] on div at bounding box center [413, 123] width 826 height 247
type input "$ 0,00"
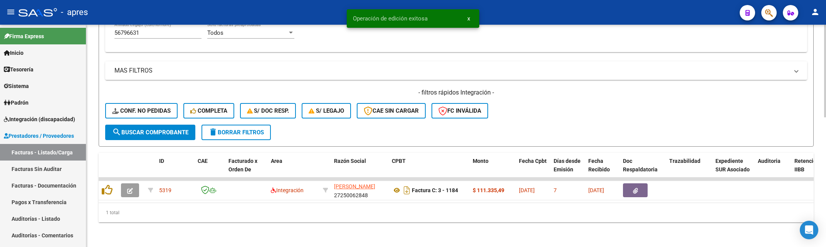
scroll to position [311, 0]
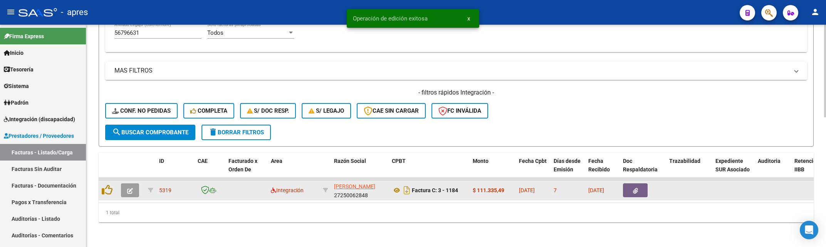
click at [125, 183] on button "button" at bounding box center [130, 190] width 18 height 14
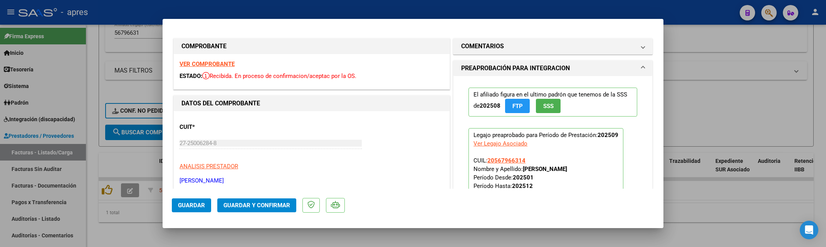
click at [214, 64] on strong "VER COMPROBANTE" at bounding box center [207, 63] width 55 height 7
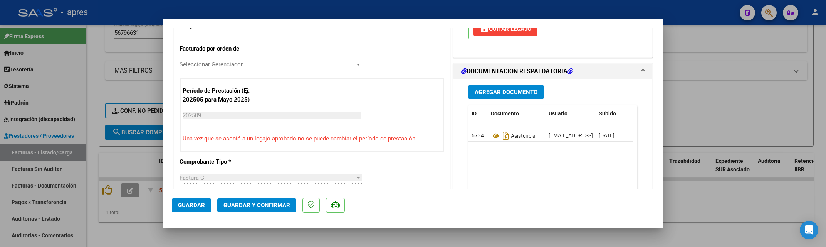
scroll to position [205, 0]
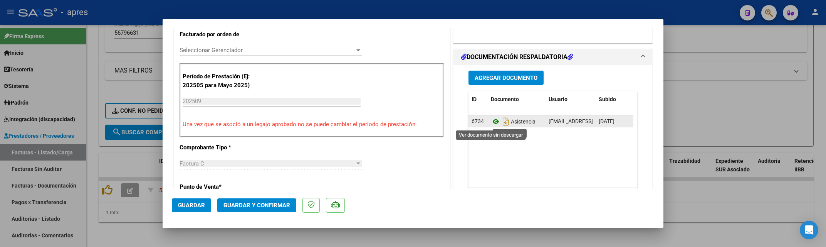
click at [492, 122] on icon at bounding box center [496, 121] width 10 height 9
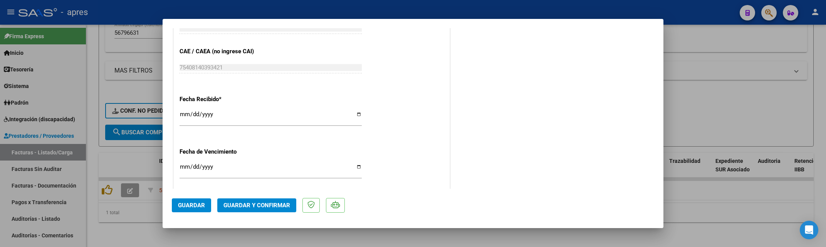
scroll to position [565, 0]
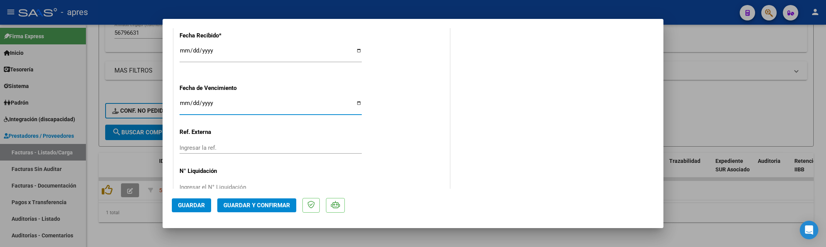
drag, startPoint x: 183, startPoint y: 104, endPoint x: 188, endPoint y: 104, distance: 5.8
click at [188, 104] on input "Ingresar la fecha" at bounding box center [271, 106] width 182 height 12
type input "[DATE]"
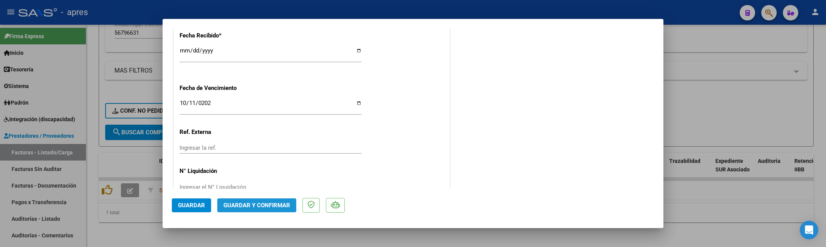
click at [268, 206] on span "Guardar y Confirmar" at bounding box center [256, 204] width 67 height 7
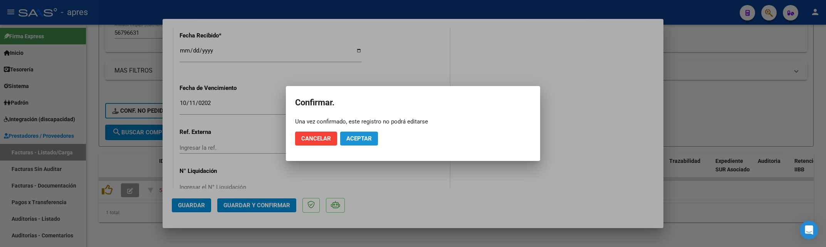
click at [372, 139] on span "Aceptar" at bounding box center [358, 138] width 25 height 7
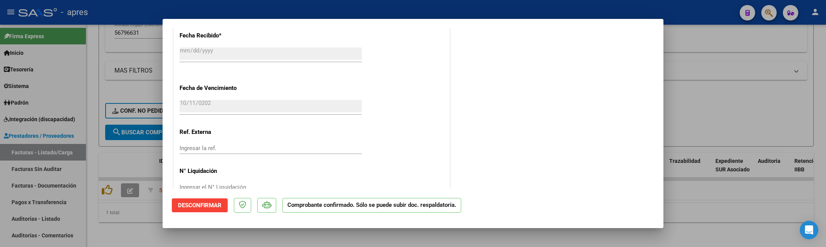
click at [119, 218] on div at bounding box center [413, 123] width 826 height 247
type input "$ 0,00"
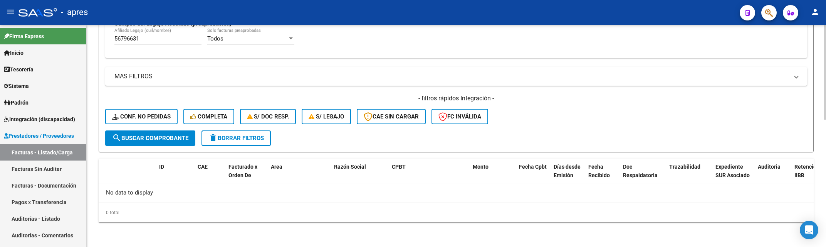
scroll to position [298, 0]
drag, startPoint x: 114, startPoint y: 39, endPoint x: 85, endPoint y: 45, distance: 29.8
click at [85, 44] on mat-sidenav-container "Firma Express Inicio Calendario SSS Instructivos Contacto OS Tesorería Extracto…" at bounding box center [413, 136] width 826 height 222
paste input "5338606"
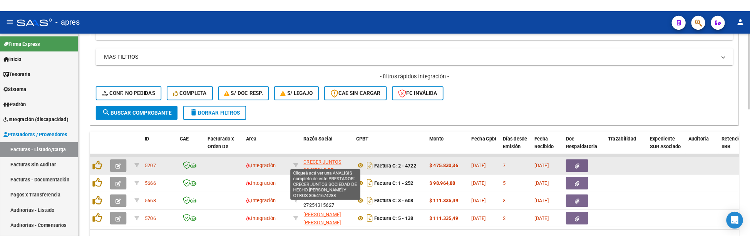
scroll to position [349, 0]
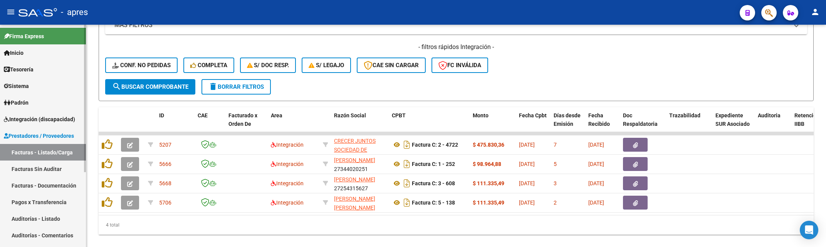
type input "55338606"
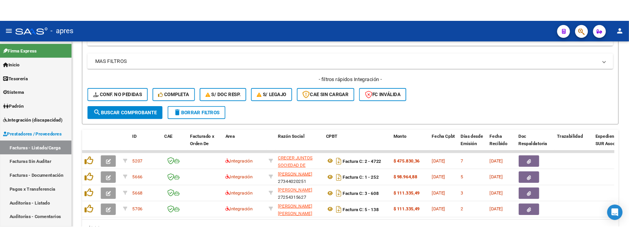
scroll to position [373, 0]
